Goal: Transaction & Acquisition: Purchase product/service

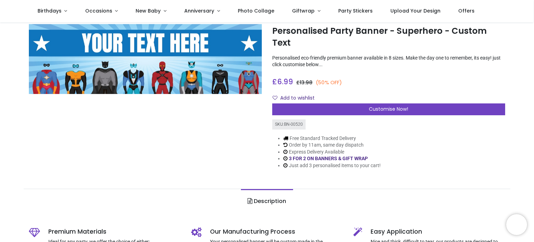
scroll to position [31, 0]
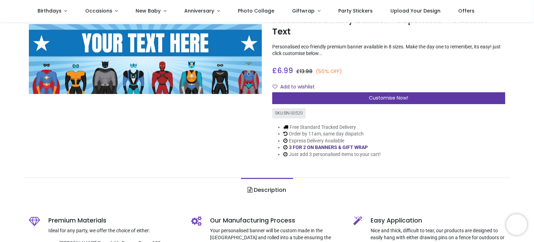
click at [368, 92] on div "Customise Now!" at bounding box center [388, 98] width 233 height 12
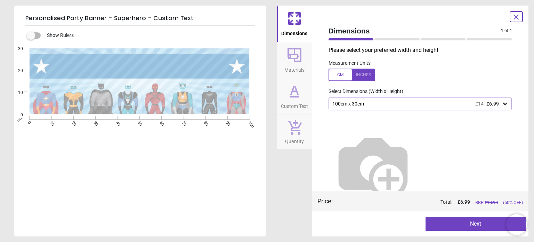
click at [283, 88] on button "Custom Text" at bounding box center [294, 96] width 35 height 36
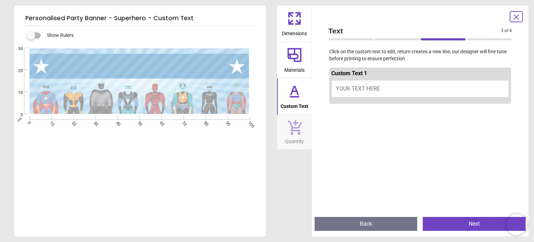
click at [349, 83] on button "YOUR TEXT HERE" at bounding box center [420, 88] width 178 height 17
type textarea "*"
click at [171, 69] on textarea "**********" at bounding box center [140, 65] width 178 height 15
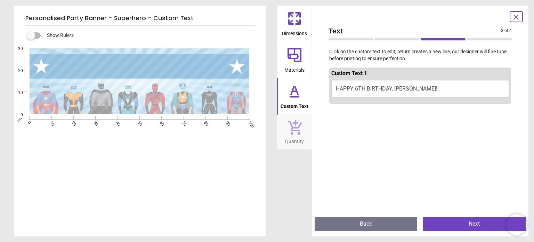
type textarea "**********"
click at [303, 71] on span "Materials" at bounding box center [295, 68] width 20 height 10
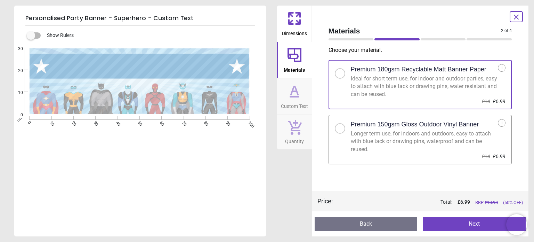
click at [298, 29] on span "Dimensions" at bounding box center [294, 32] width 25 height 10
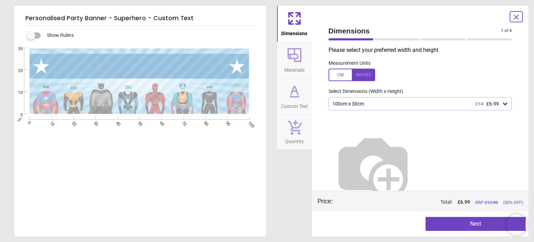
click at [462, 220] on button "Next" at bounding box center [476, 224] width 100 height 14
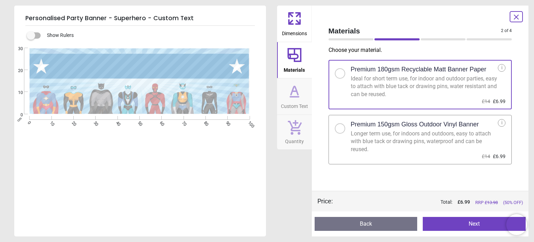
click at [462, 220] on button "Next" at bounding box center [474, 224] width 103 height 14
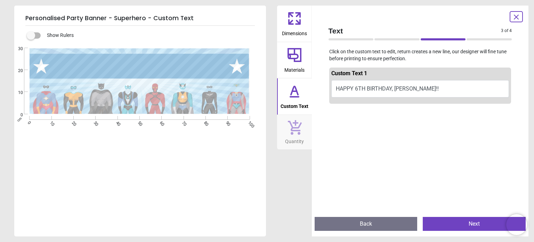
click at [462, 220] on button "Next" at bounding box center [474, 224] width 103 height 14
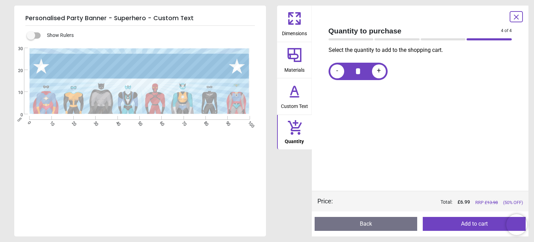
click at [462, 220] on button "Add to cart" at bounding box center [474, 224] width 103 height 14
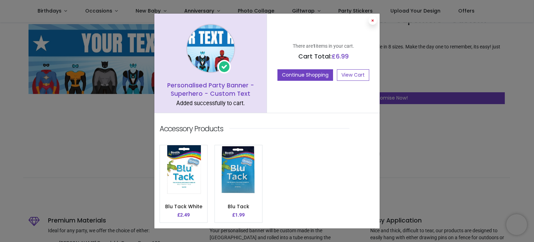
click at [371, 22] on icon at bounding box center [372, 20] width 3 height 3
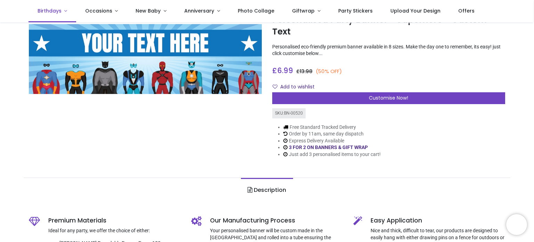
click at [57, 16] on link "Birthdays" at bounding box center [53, 11] width 48 height 22
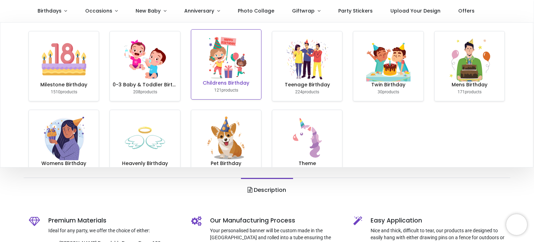
click at [220, 71] on img at bounding box center [226, 57] width 45 height 45
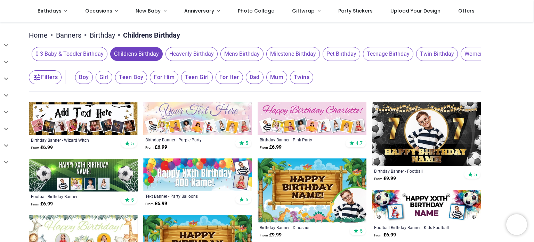
scroll to position [52, 0]
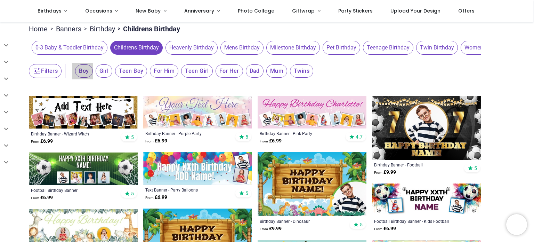
click at [84, 72] on span "Boy" at bounding box center [83, 70] width 17 height 13
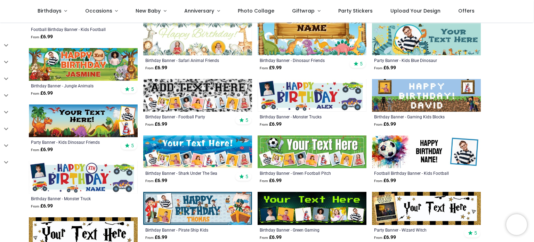
scroll to position [214, 0]
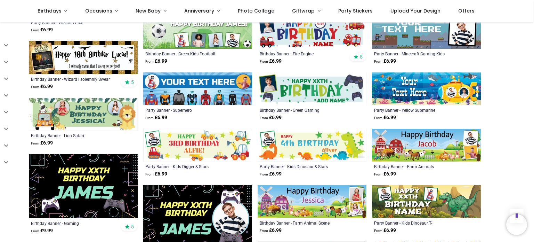
scroll to position [445, 0]
click at [199, 81] on img at bounding box center [197, 88] width 109 height 33
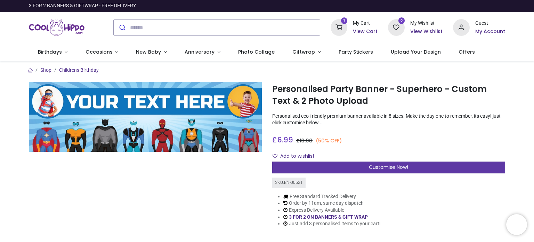
click at [389, 165] on span "Customise Now!" at bounding box center [388, 166] width 39 height 7
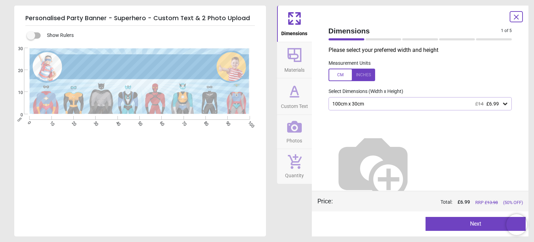
click at [288, 60] on icon at bounding box center [294, 55] width 17 height 17
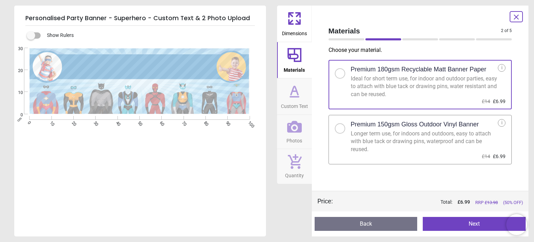
click at [289, 98] on icon at bounding box center [294, 91] width 17 height 17
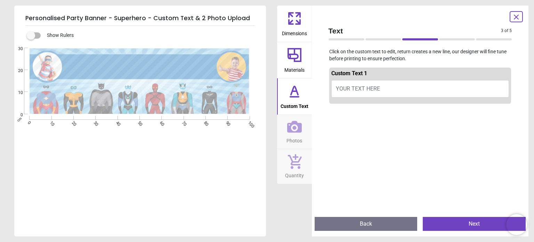
click at [355, 86] on span "YOUR TEXT HERE" at bounding box center [358, 88] width 44 height 7
type textarea "*"
type textarea "**********"
click at [301, 131] on icon at bounding box center [294, 127] width 15 height 12
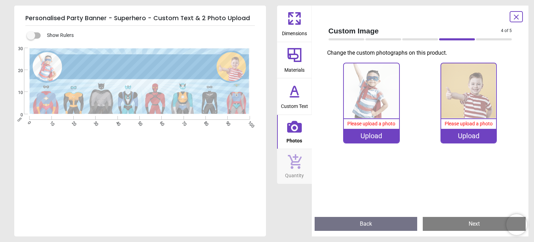
click at [380, 104] on img at bounding box center [371, 90] width 55 height 55
click at [516, 13] on icon at bounding box center [516, 17] width 8 height 8
